Goal: Navigation & Orientation: Find specific page/section

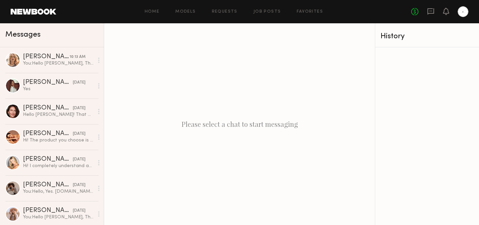
click at [153, 16] on div "Home Models Requests Job Posts Favorites Sign Out No fees up to $5,000" at bounding box center [262, 11] width 412 height 11
click at [153, 13] on link "Home" at bounding box center [152, 12] width 15 height 4
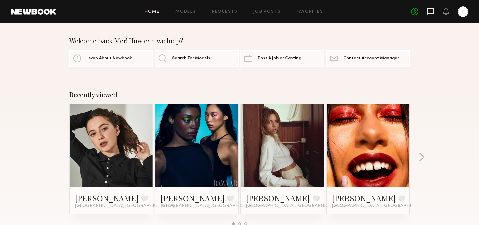
click at [432, 13] on icon at bounding box center [431, 11] width 7 height 6
